Goal: Information Seeking & Learning: Check status

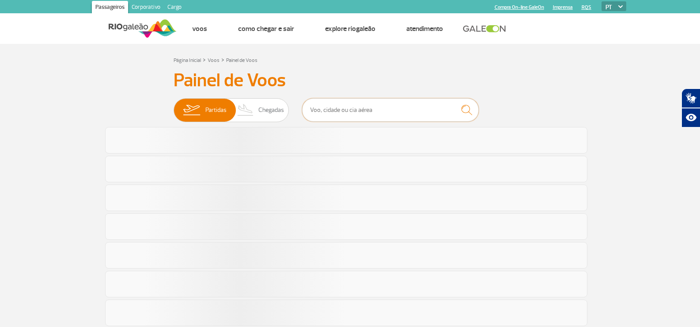
click at [345, 108] on input "text" at bounding box center [390, 109] width 177 height 23
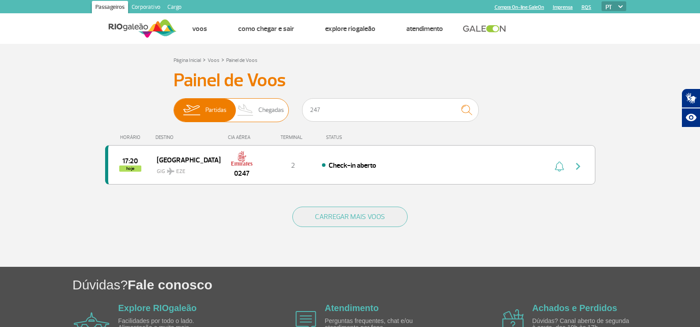
click at [274, 115] on span "Chegadas" at bounding box center [272, 110] width 26 height 23
click at [174, 106] on input "Partidas Chegadas" at bounding box center [174, 106] width 0 height 0
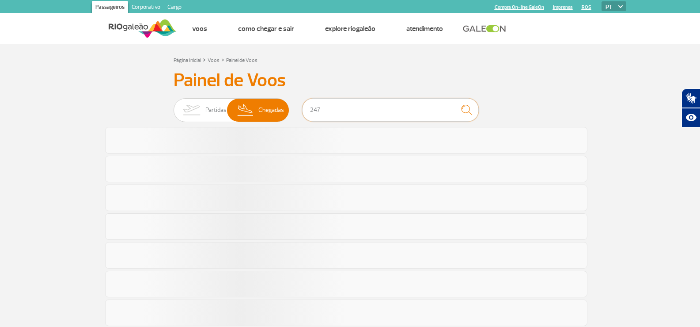
click at [333, 112] on input "247" at bounding box center [390, 109] width 177 height 23
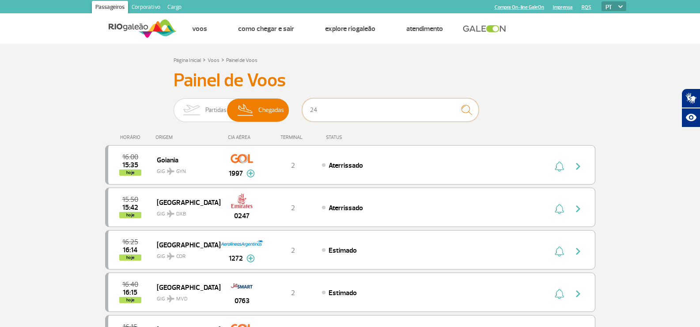
type input "247"
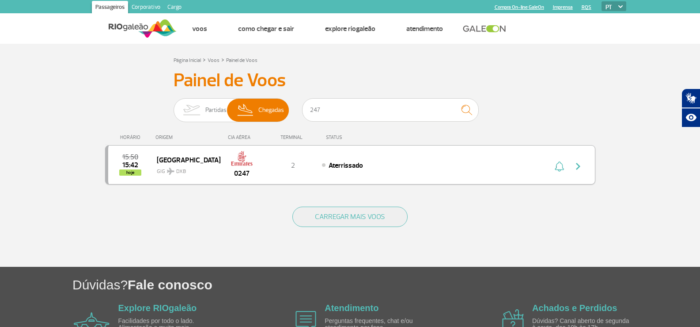
click at [416, 154] on div "15:50 15:42 hoje Dubai GIG DXB 0247 2 Aterrissado" at bounding box center [350, 164] width 491 height 39
click at [581, 156] on div "15:50 15:42 hoje Dubai GIG DXB 0247 2 Aterrissado" at bounding box center [350, 164] width 491 height 39
click at [582, 165] on img "button" at bounding box center [578, 166] width 11 height 11
